Goal: Information Seeking & Learning: Learn about a topic

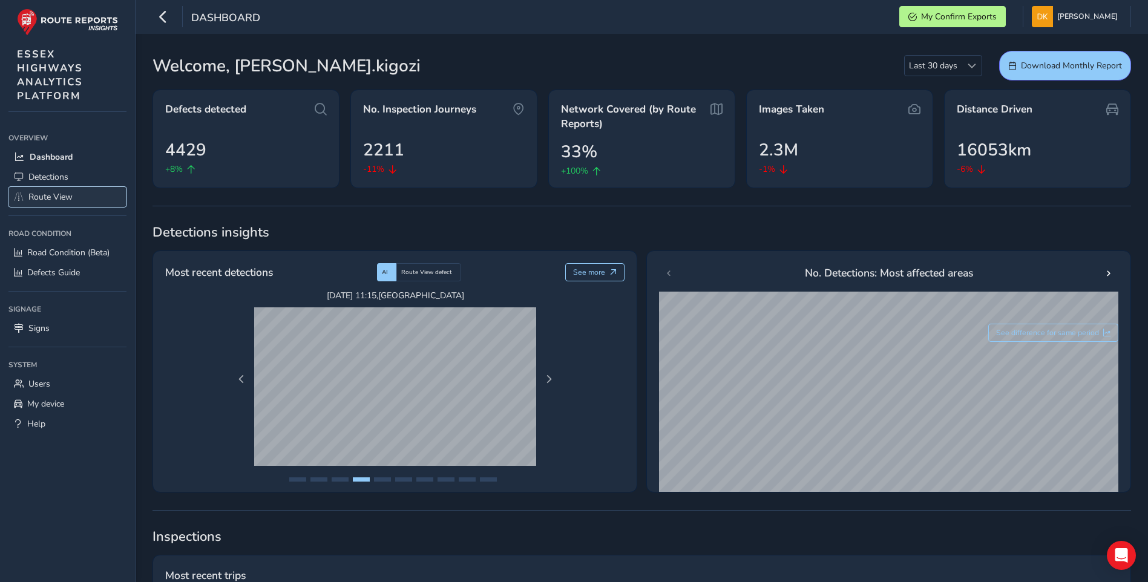
click at [66, 199] on span "Route View" at bounding box center [50, 197] width 44 height 12
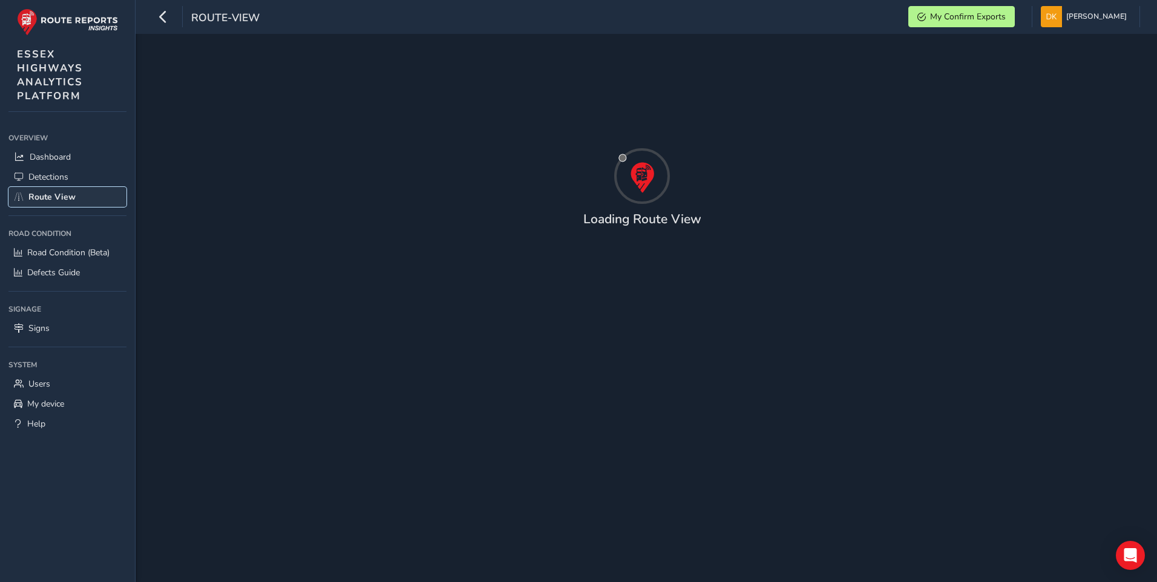
type input "[DATE] - [DATE]"
type input "00:00"
type input "23:59"
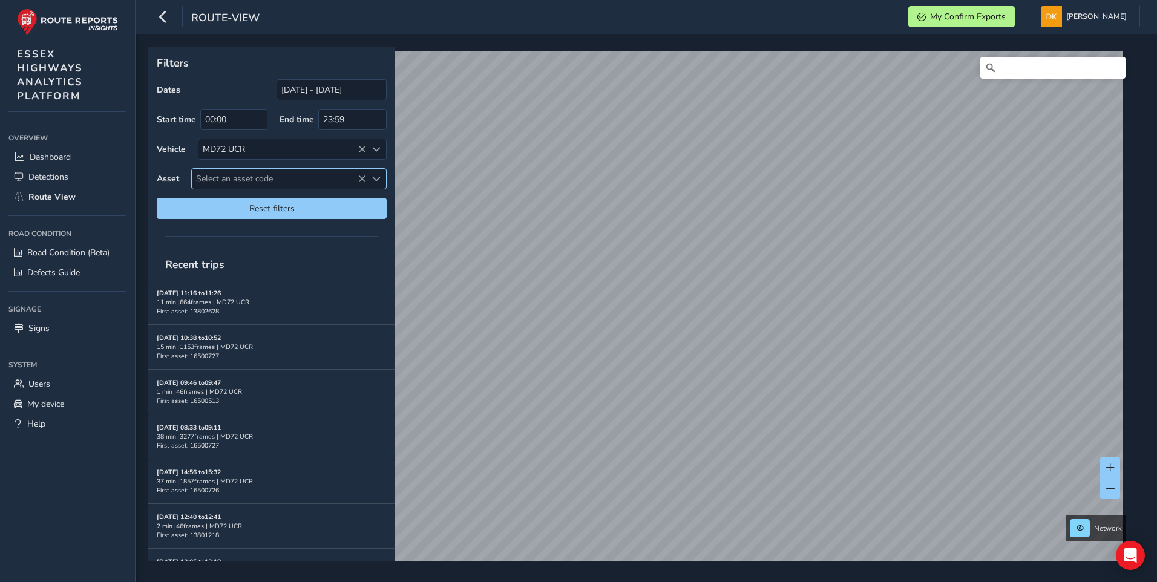
click at [234, 177] on span "Select an asset code" at bounding box center [279, 179] width 174 height 20
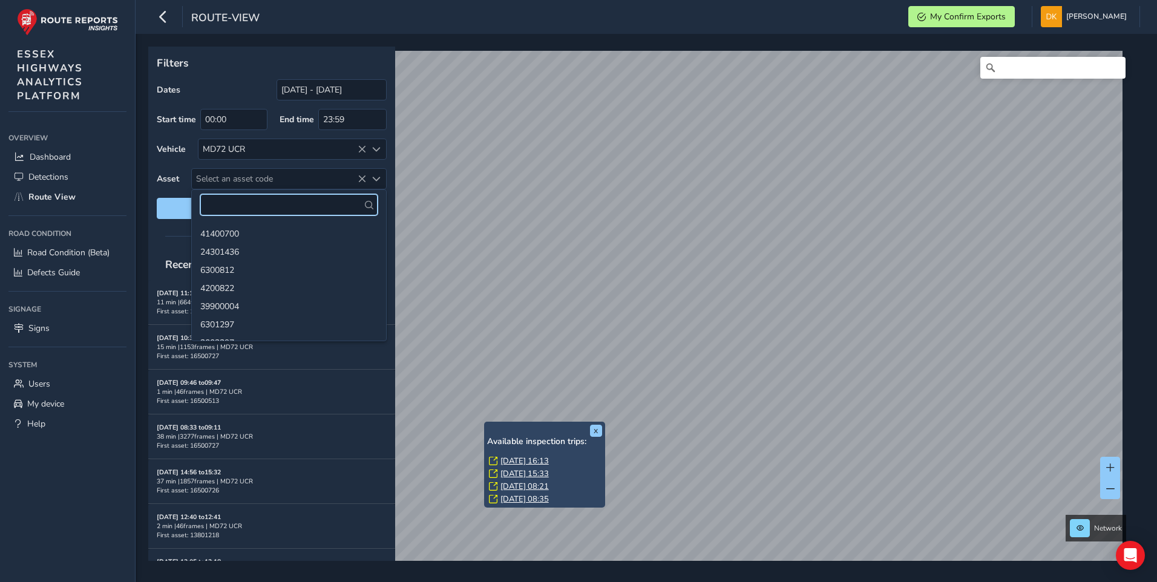
paste input "13800681"
type input "13800681"
click at [223, 234] on li "13800681" at bounding box center [289, 233] width 194 height 18
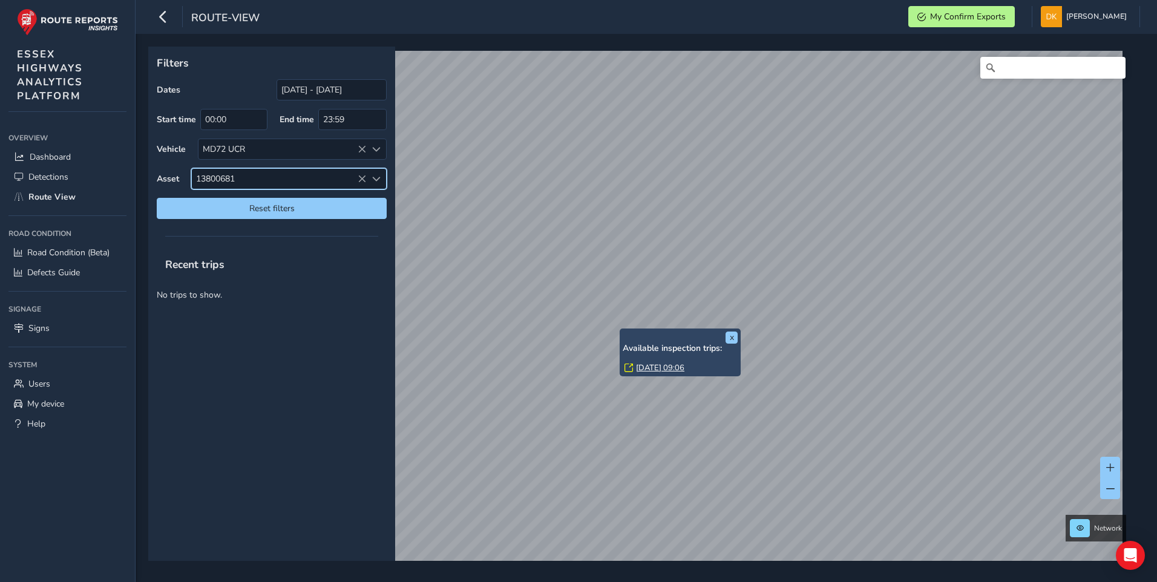
click at [651, 364] on link "[DATE] 09:06" at bounding box center [660, 368] width 48 height 11
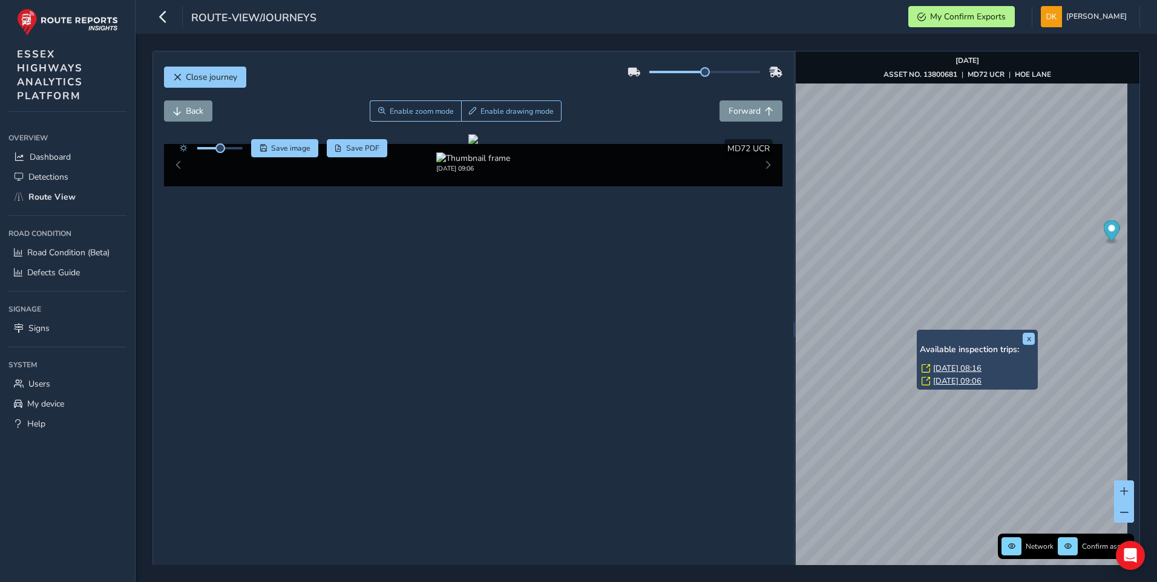
click at [944, 370] on link "[DATE] 08:16" at bounding box center [958, 368] width 48 height 11
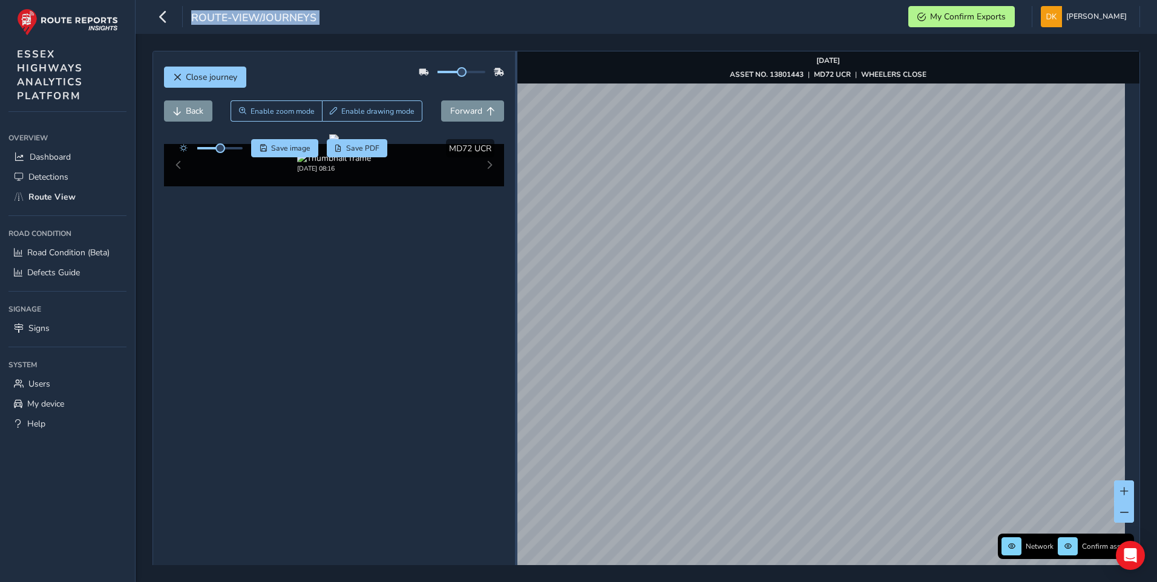
drag, startPoint x: 788, startPoint y: 326, endPoint x: 512, endPoint y: 292, distance: 278.2
click at [515, 292] on div at bounding box center [516, 329] width 2 height 556
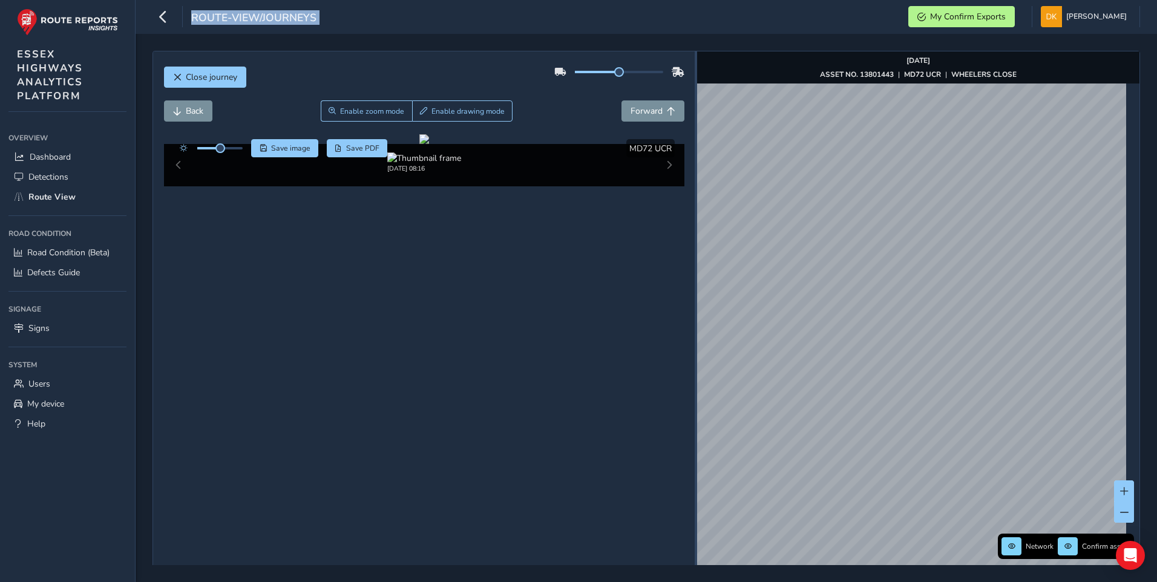
click at [695, 298] on div at bounding box center [696, 329] width 2 height 556
drag, startPoint x: 691, startPoint y: 329, endPoint x: 671, endPoint y: 328, distance: 20.6
click at [695, 328] on div at bounding box center [696, 330] width 2 height 15
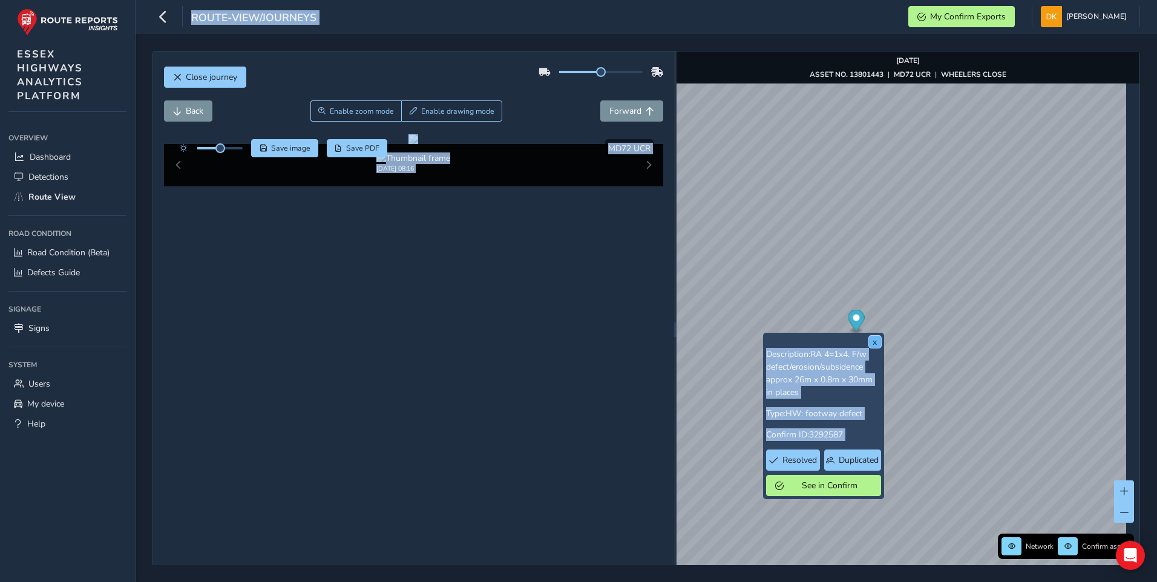
click at [875, 341] on button "x" at bounding box center [875, 342] width 12 height 12
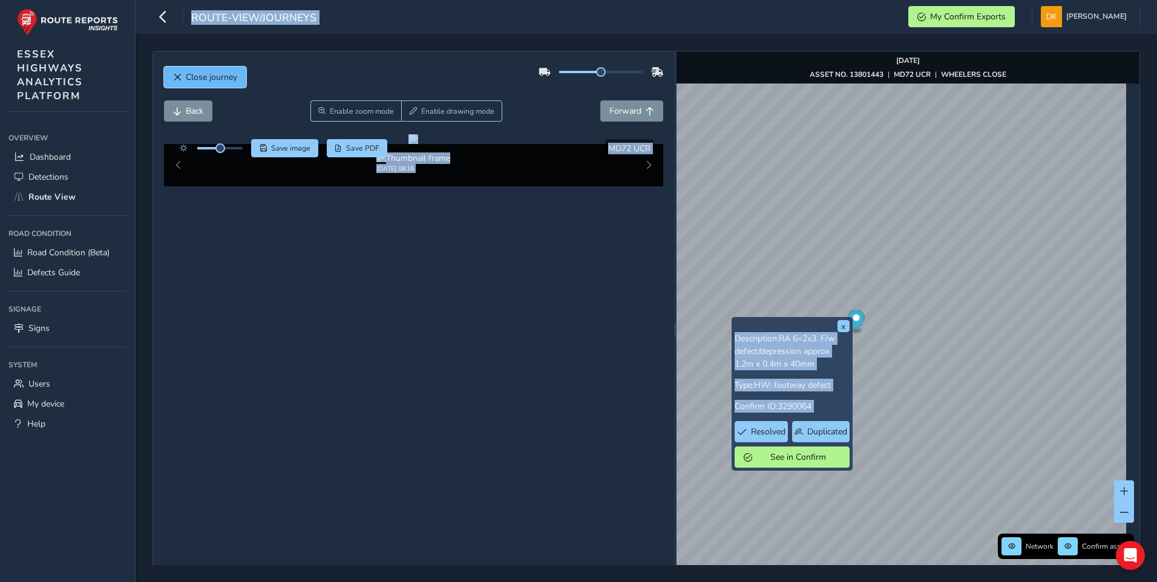
click at [178, 77] on span "Close journey" at bounding box center [177, 77] width 8 height 8
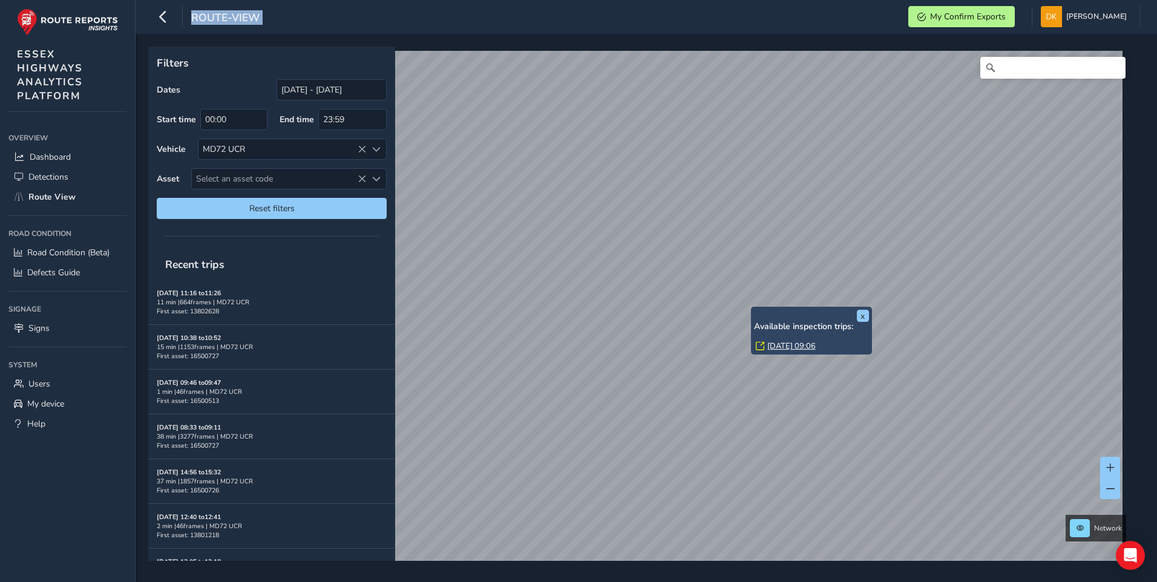
click at [777, 347] on link "[DATE] 09:06" at bounding box center [792, 346] width 48 height 11
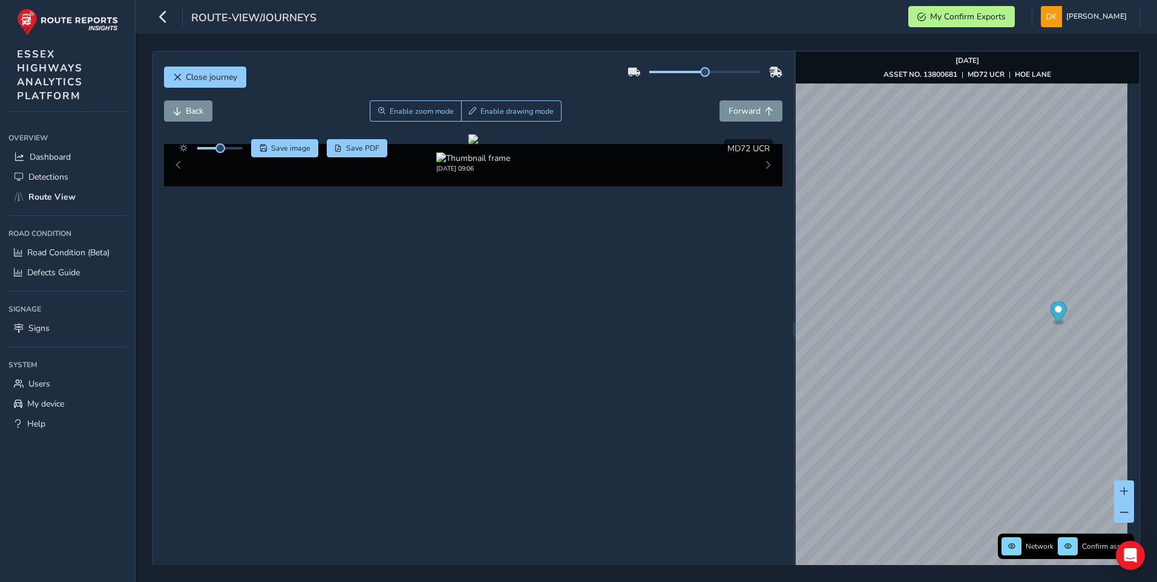
click at [615, 92] on div "Close journey" at bounding box center [473, 81] width 619 height 39
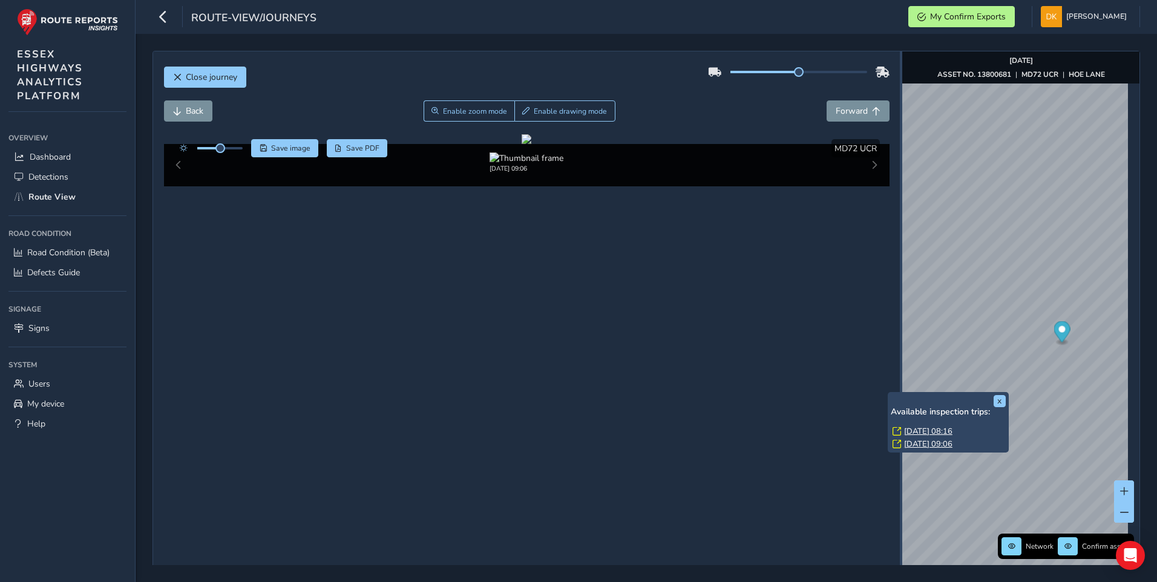
drag, startPoint x: 789, startPoint y: 329, endPoint x: 895, endPoint y: 335, distance: 106.2
click at [900, 335] on div at bounding box center [901, 330] width 2 height 15
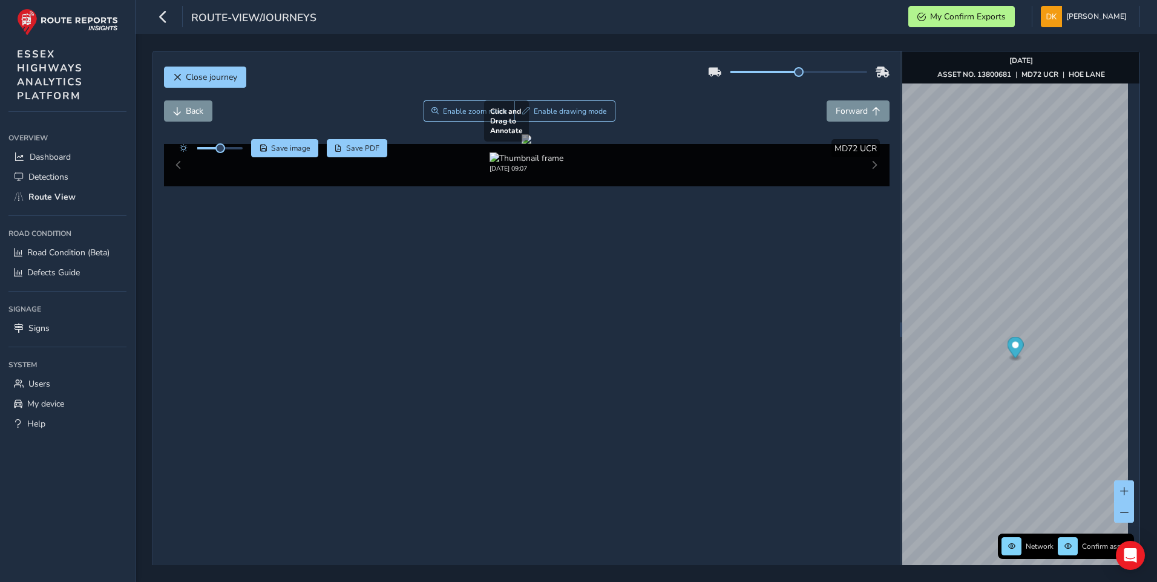
click at [522, 144] on div at bounding box center [527, 139] width 10 height 10
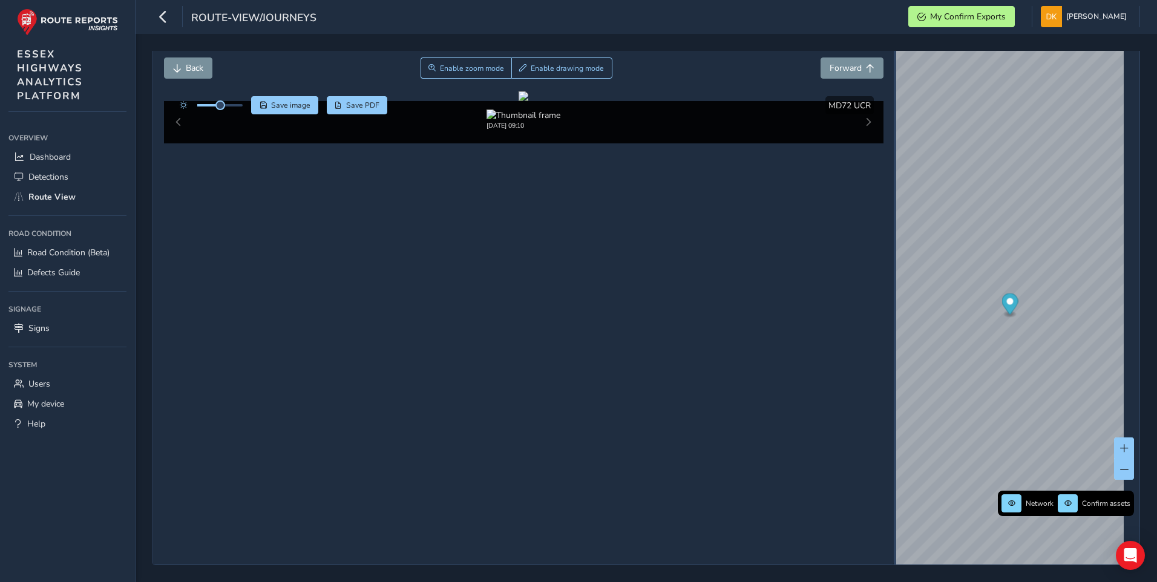
scroll to position [43, 0]
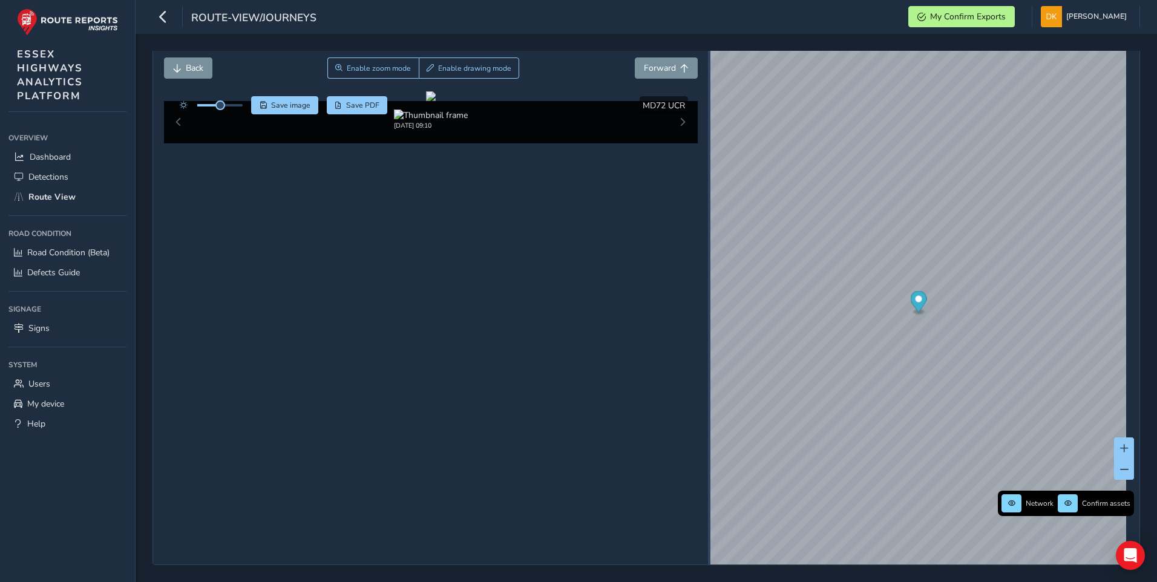
drag, startPoint x: 894, startPoint y: 280, endPoint x: 703, endPoint y: 283, distance: 190.1
click at [708, 283] on div at bounding box center [709, 287] width 2 height 15
